Goal: Information Seeking & Learning: Learn about a topic

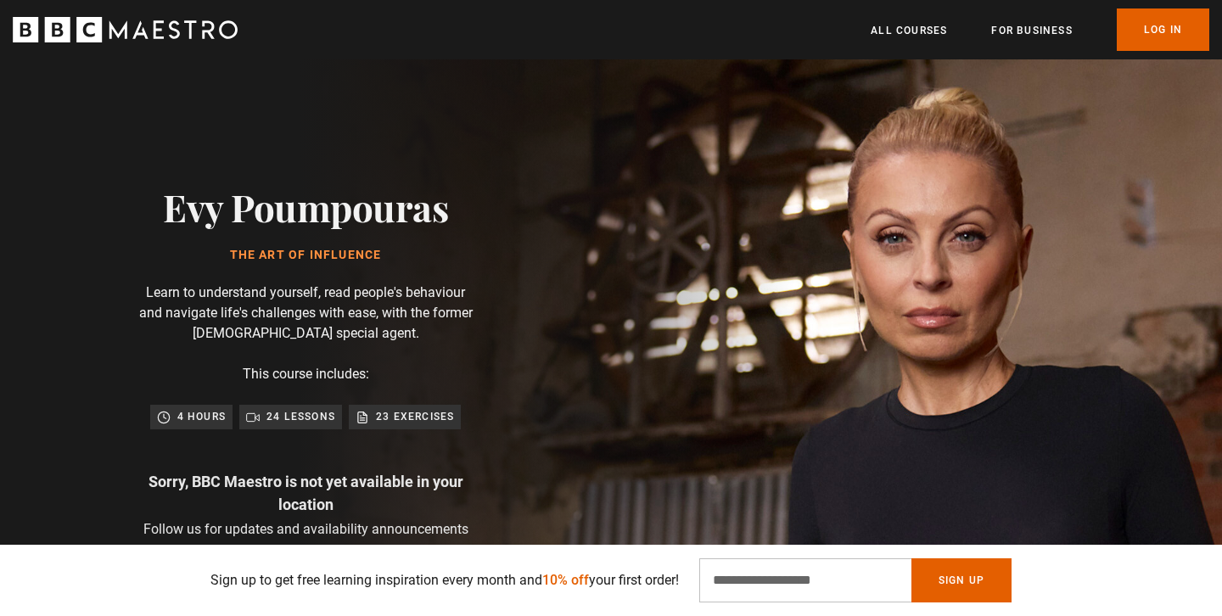
scroll to position [12, 0]
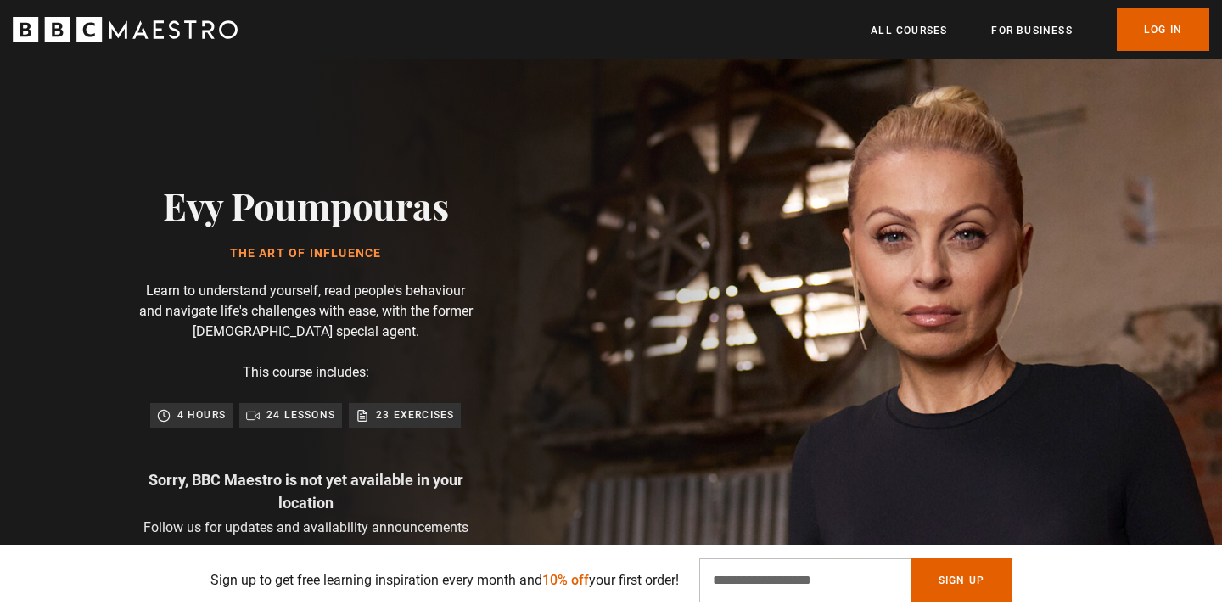
click at [410, 411] on p "23 exercises" at bounding box center [415, 414] width 78 height 17
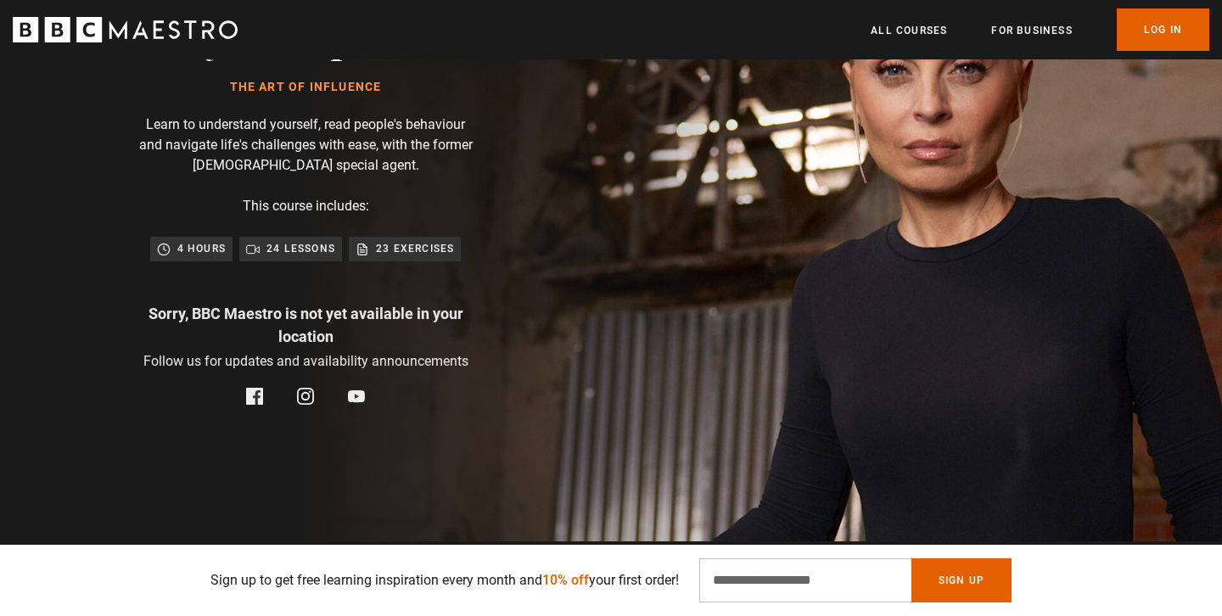
scroll to position [0, 0]
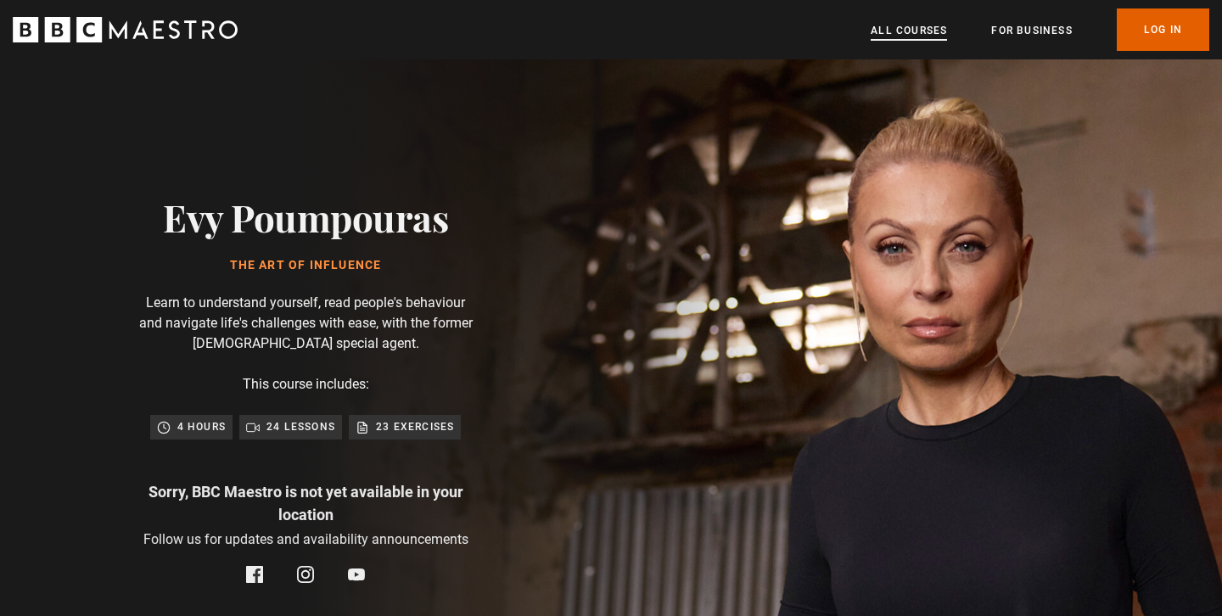
click at [903, 29] on link "All Courses" at bounding box center [908, 30] width 76 height 17
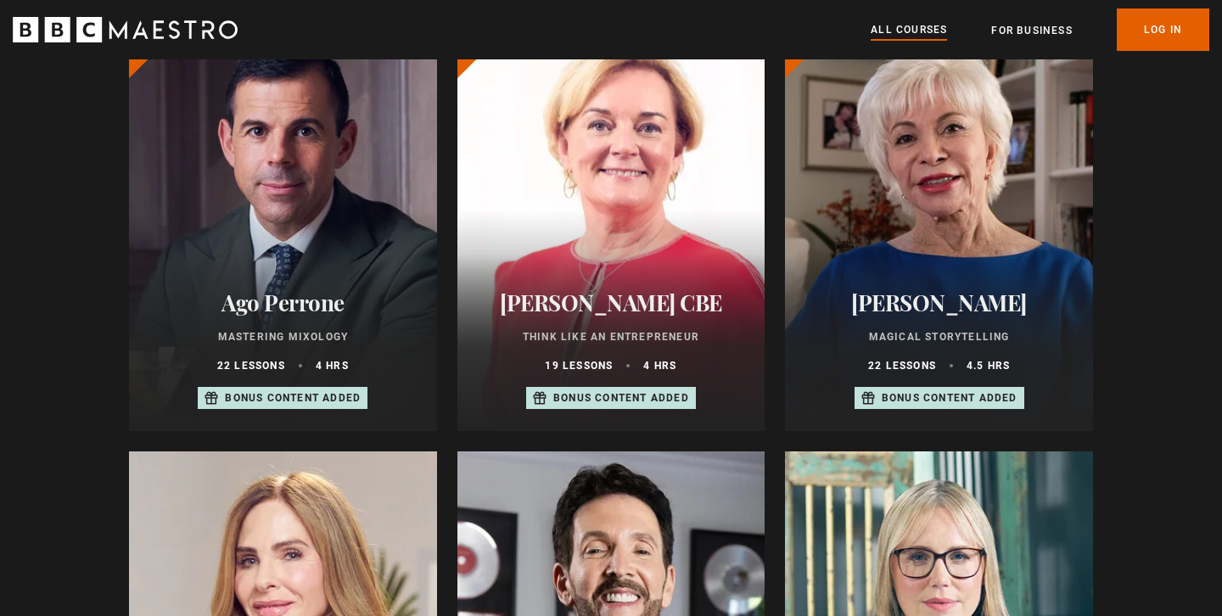
scroll to position [675, 0]
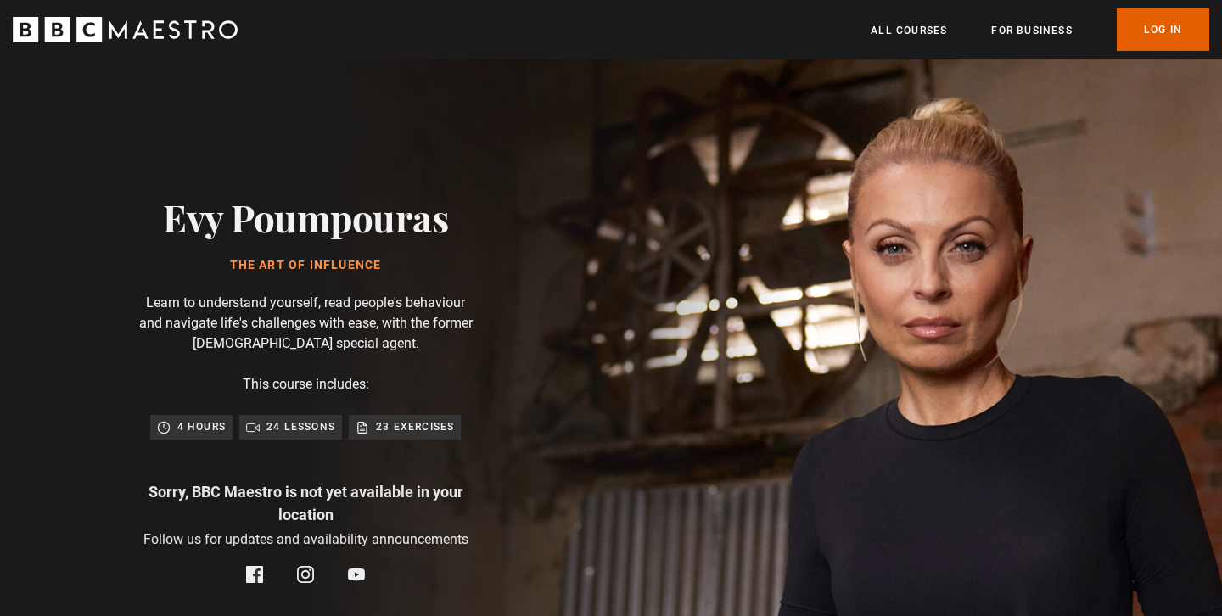
scroll to position [0, 445]
drag, startPoint x: 260, startPoint y: 349, endPoint x: 383, endPoint y: 348, distance: 123.0
click at [383, 348] on p "Learn to understand yourself, read people's behaviour and navigate life's chall…" at bounding box center [305, 323] width 339 height 61
copy p "S special agent."
click at [327, 345] on p "Learn to understand yourself, read people's behaviour and navigate life's chall…" at bounding box center [305, 323] width 339 height 61
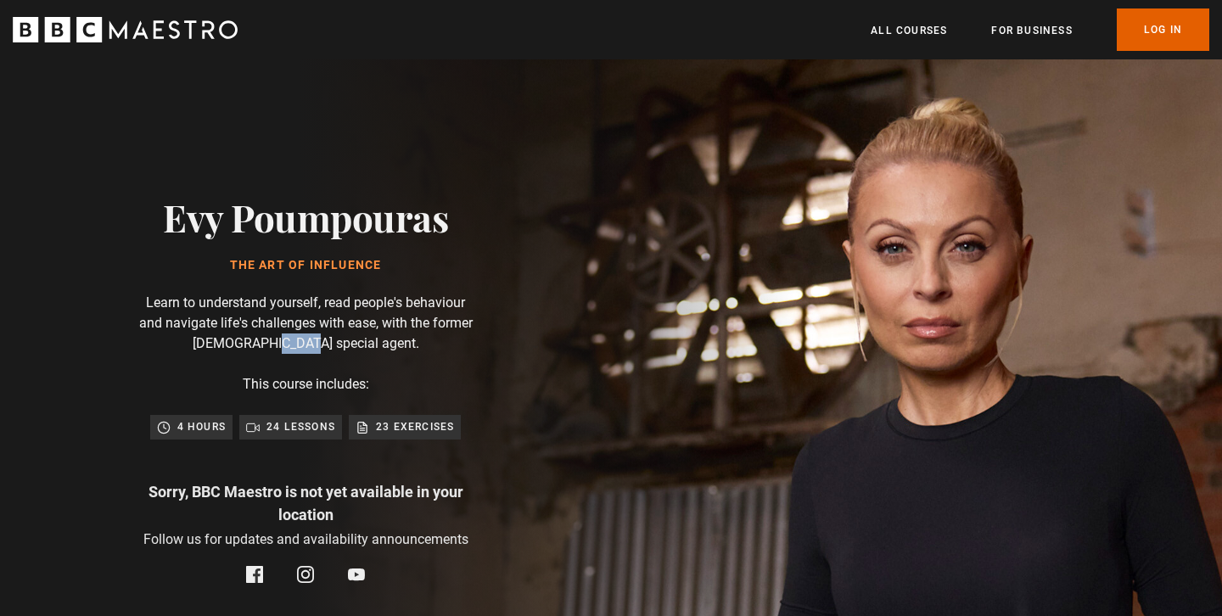
click at [327, 345] on p "Learn to understand yourself, read people's behaviour and navigate life's chall…" at bounding box center [305, 323] width 339 height 61
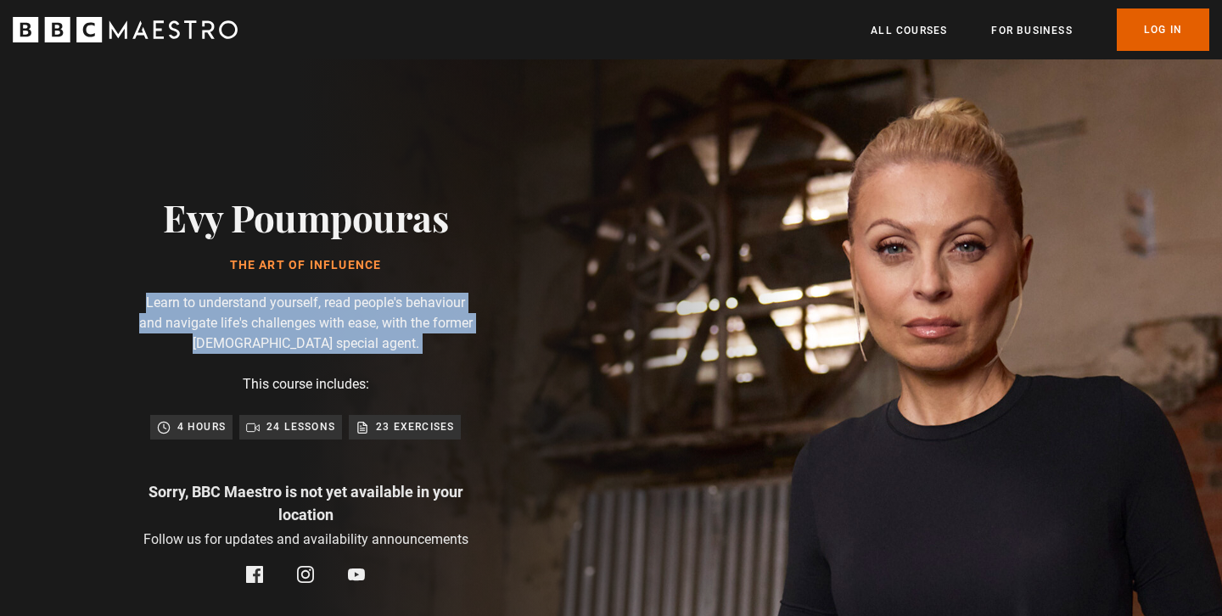
click at [327, 345] on p "Learn to understand yourself, read people's behaviour and navigate life's chall…" at bounding box center [305, 323] width 339 height 61
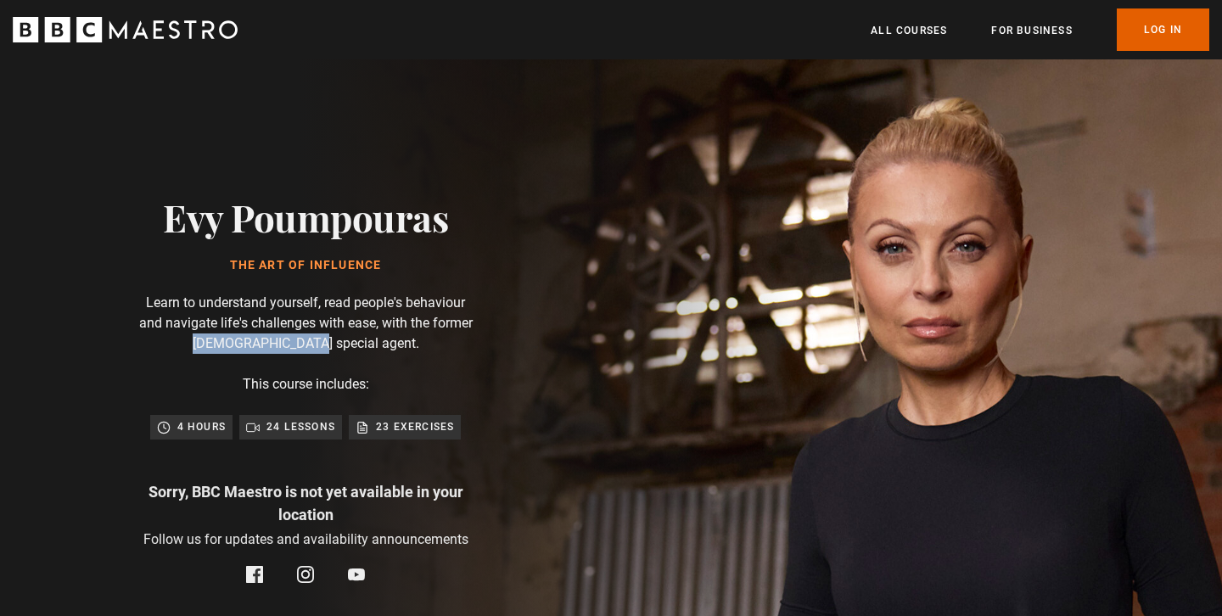
drag, startPoint x: 271, startPoint y: 346, endPoint x: 405, endPoint y: 345, distance: 133.2
click at [405, 345] on p "Learn to understand yourself, read people's behaviour and navigate life's chall…" at bounding box center [305, 323] width 339 height 61
copy p "[DEMOGRAPHIC_DATA] special agent."
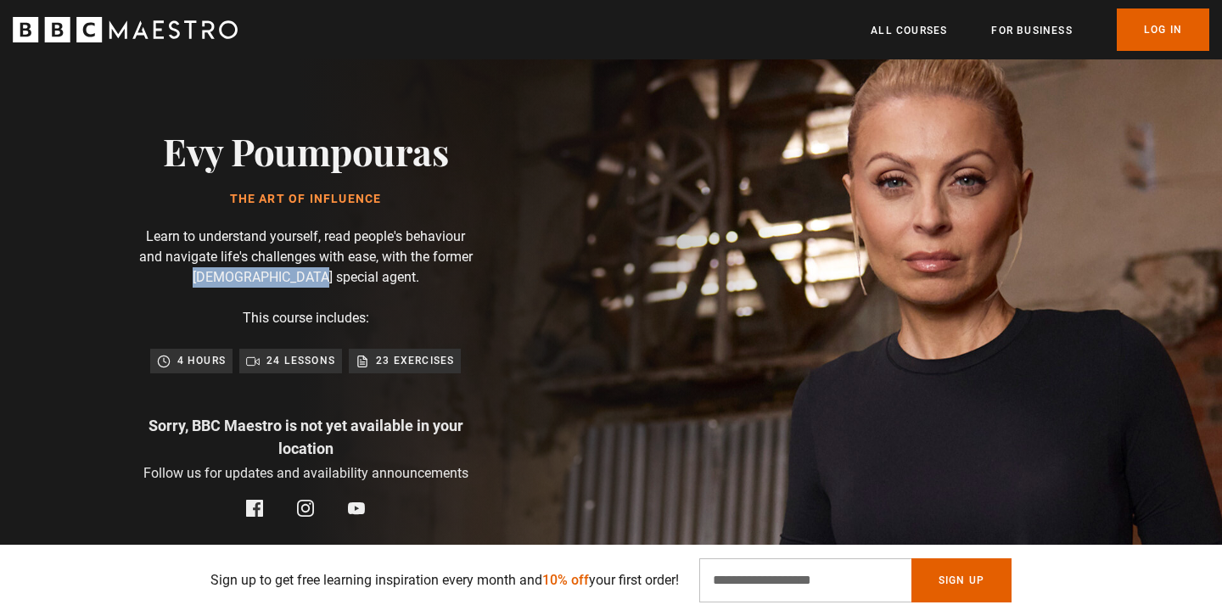
scroll to position [0, 2445]
